Goal: Complete application form: Complete application form

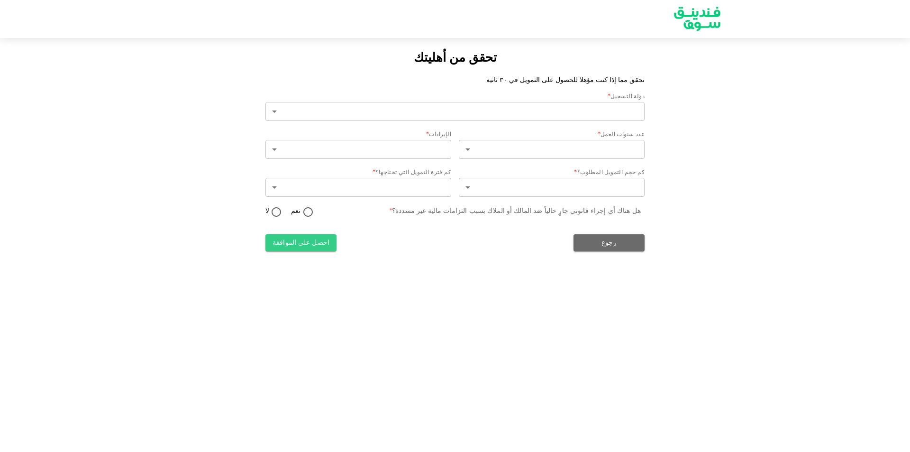
type input "2"
click at [326, 246] on button "احصل على الموافقة" at bounding box center [300, 242] width 71 height 17
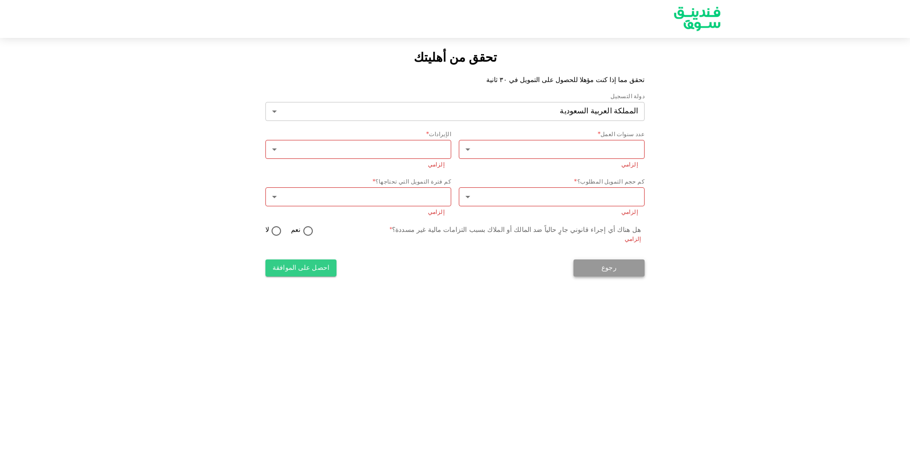
click at [591, 260] on button "رجوع" at bounding box center [608, 267] width 71 height 17
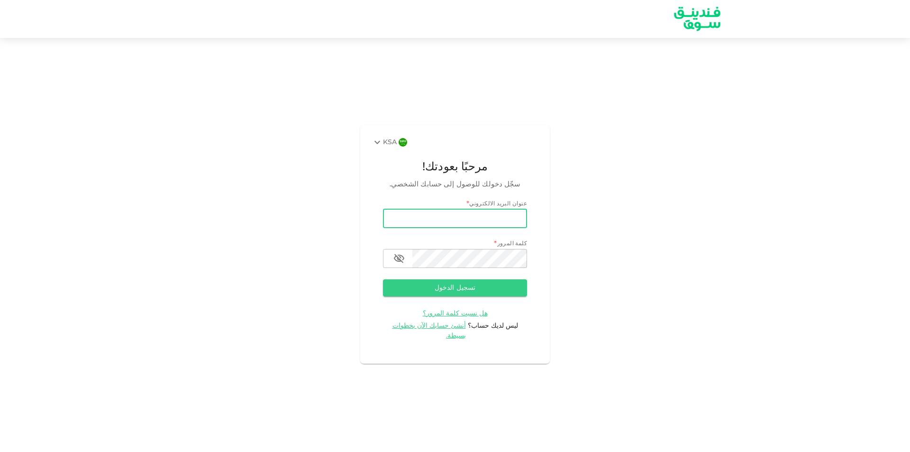
click at [471, 221] on input "email" at bounding box center [455, 218] width 144 height 19
